Goal: Information Seeking & Learning: Learn about a topic

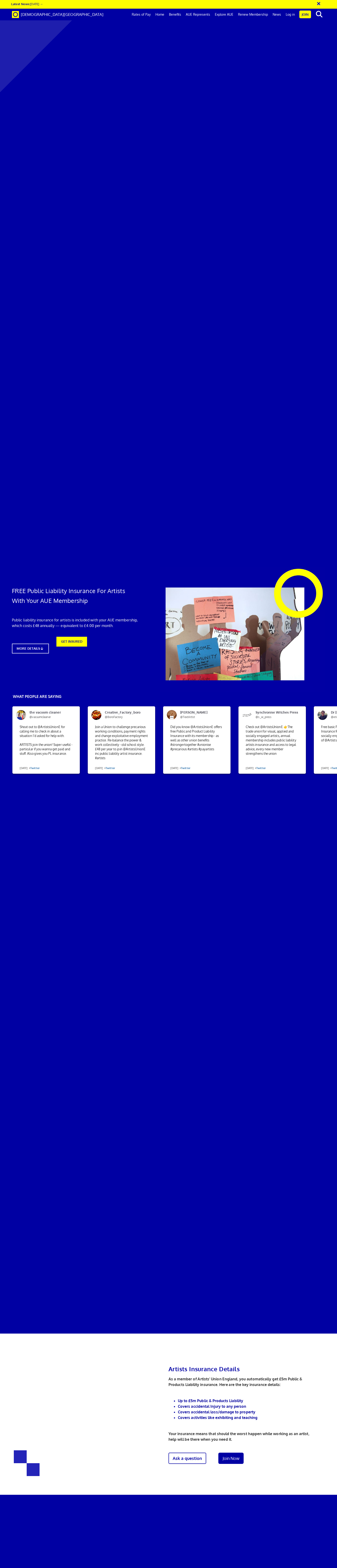
scroll to position [0, 2]
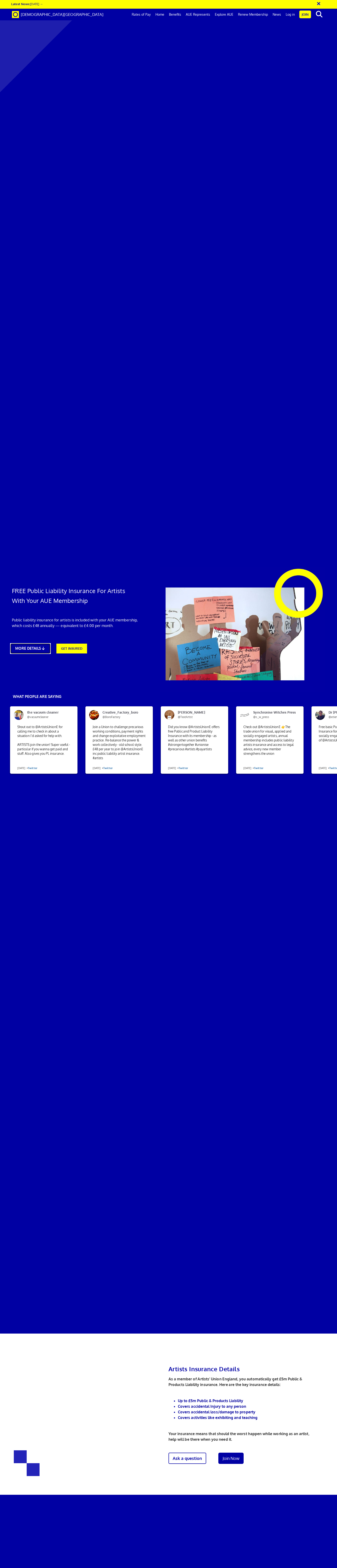
click at [42, 643] on link "MORE DETAILS" at bounding box center [30, 649] width 40 height 11
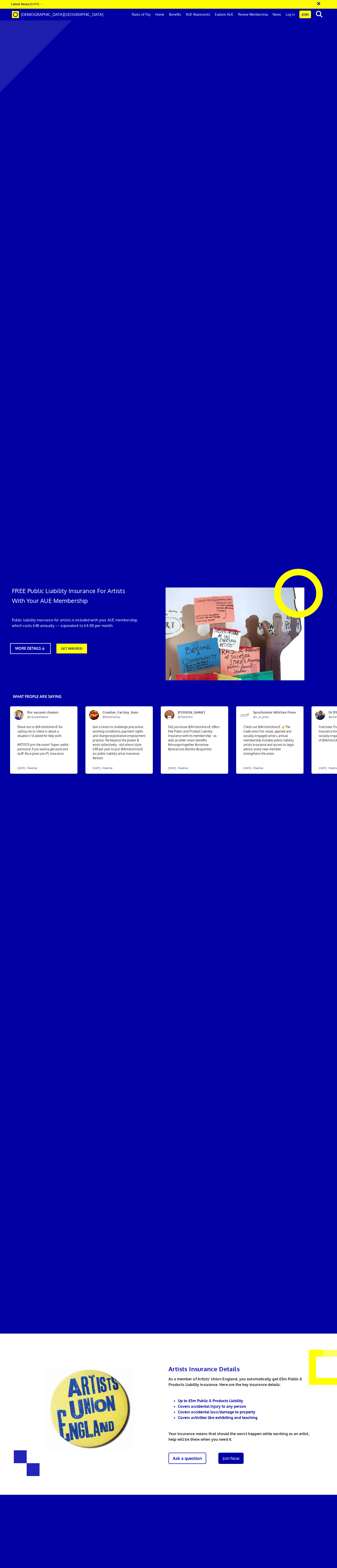
scroll to position [246, 0]
click at [177, 16] on link "Benefits" at bounding box center [176, 14] width 17 height 12
click at [179, 14] on link "Benefits" at bounding box center [176, 14] width 17 height 12
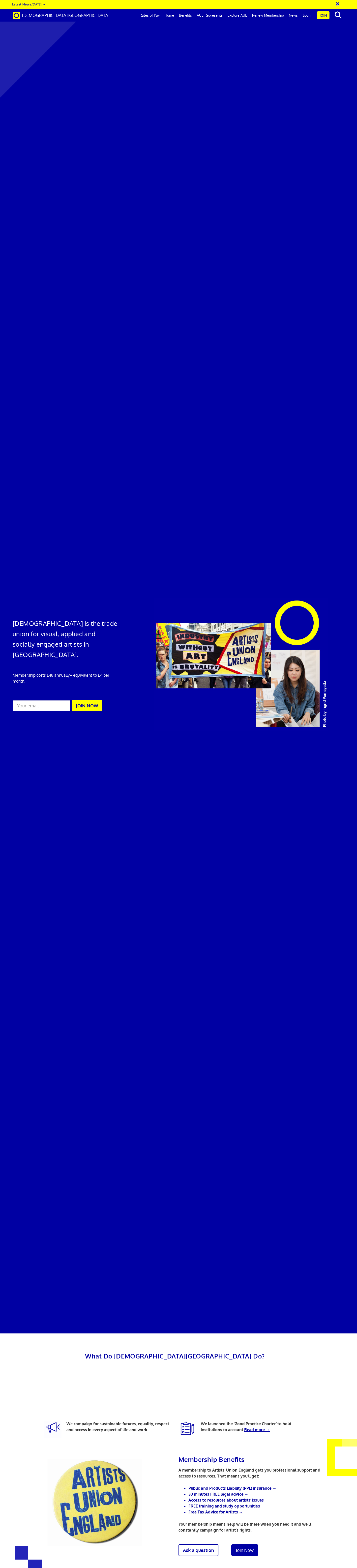
scroll to position [0, 3]
click at [210, 16] on link "AUE Represents" at bounding box center [210, 15] width 31 height 12
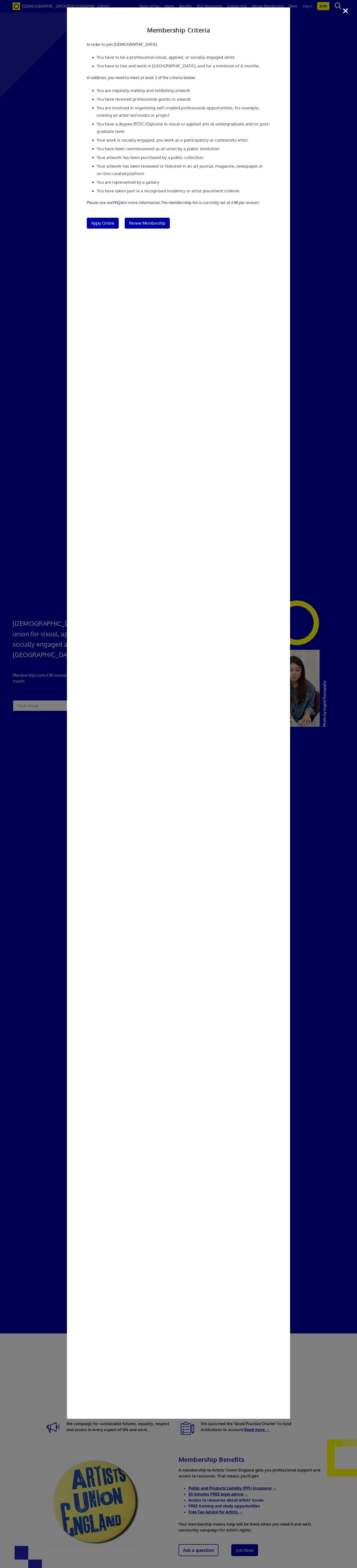
scroll to position [0, 0]
click at [57, 43] on div "Membership Criteria In order to join Artists' Union England: You have to be a p…" at bounding box center [178, 784] width 357 height 1568
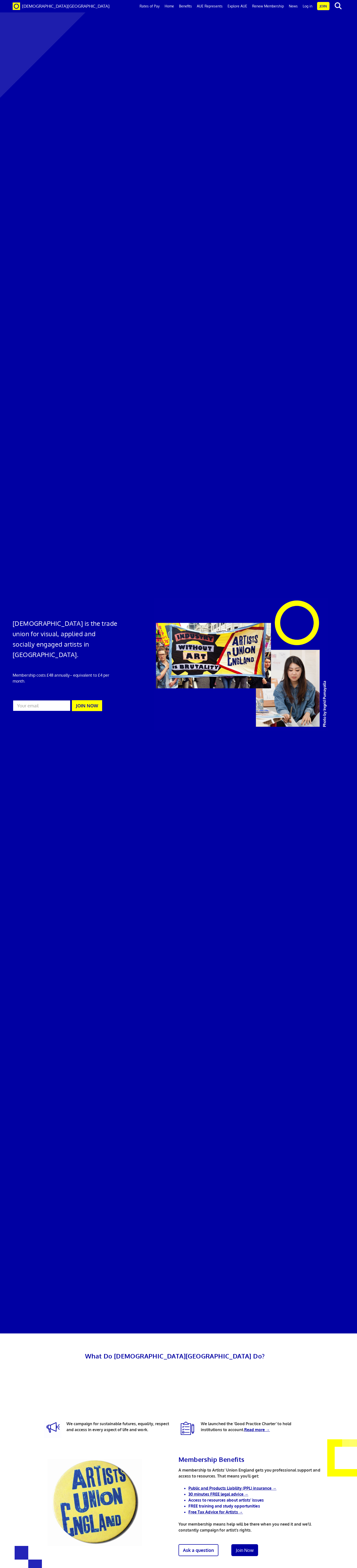
scroll to position [284, 0]
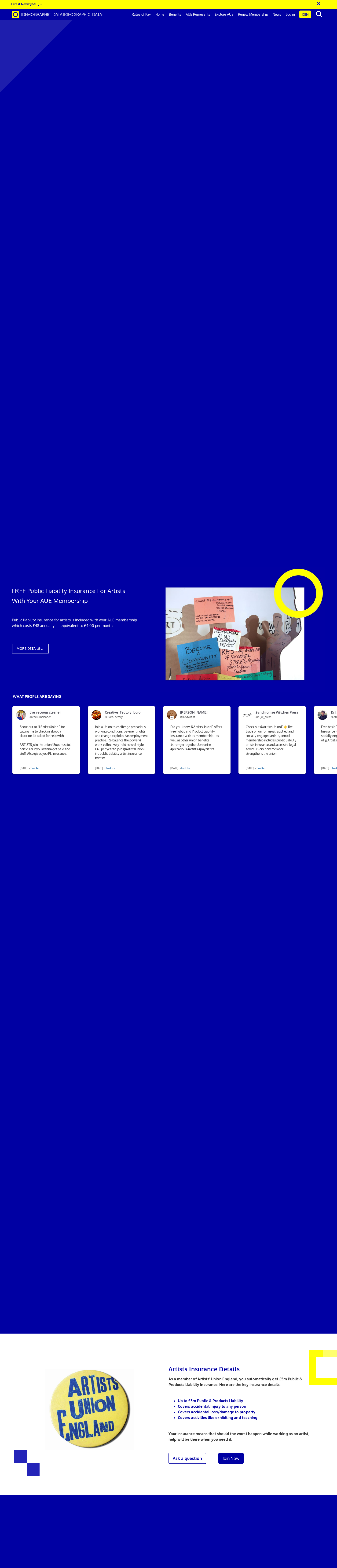
scroll to position [0, 2]
